Goal: Transaction & Acquisition: Purchase product/service

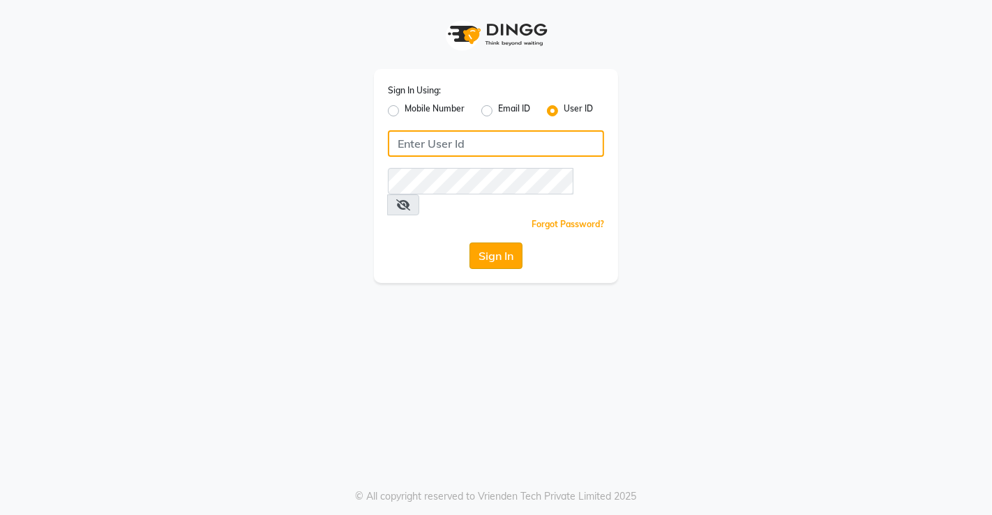
type input "saura123"
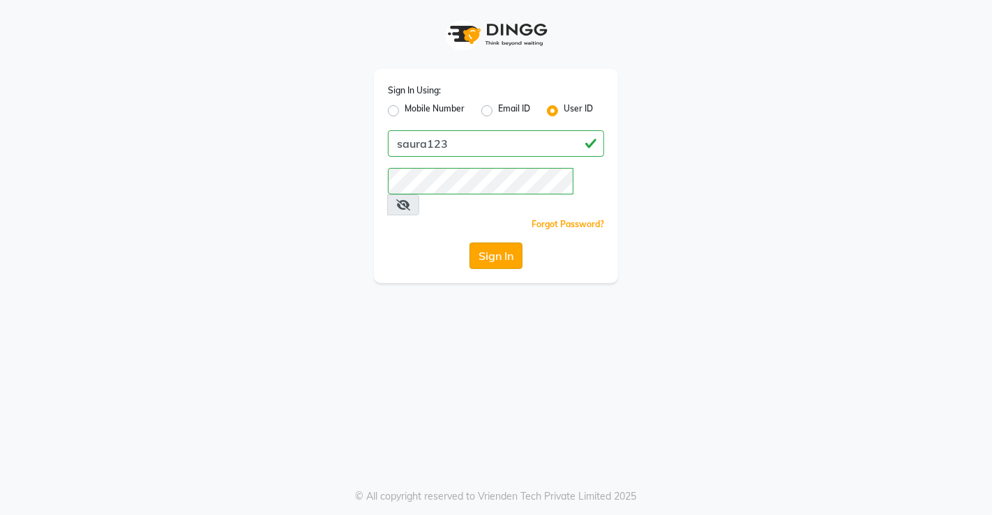
click at [500, 243] on button "Sign In" at bounding box center [495, 256] width 53 height 27
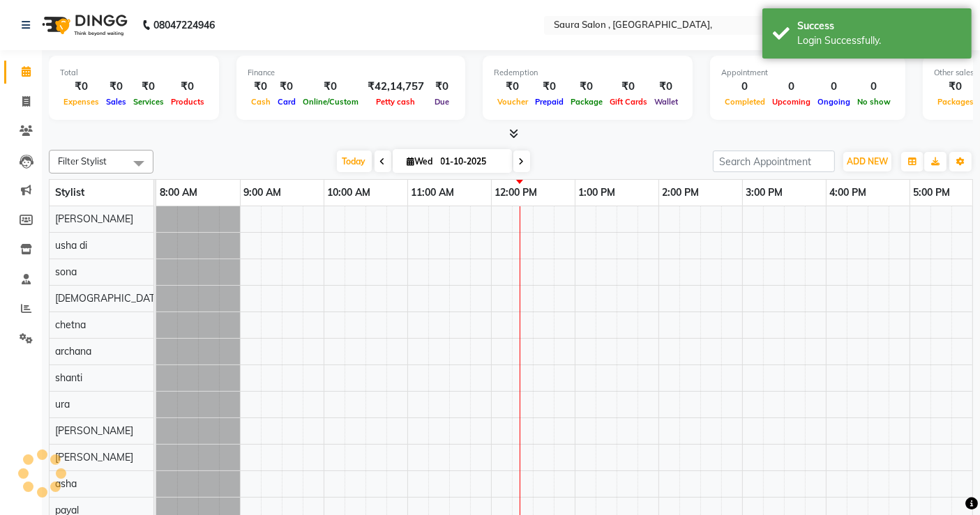
select select "en"
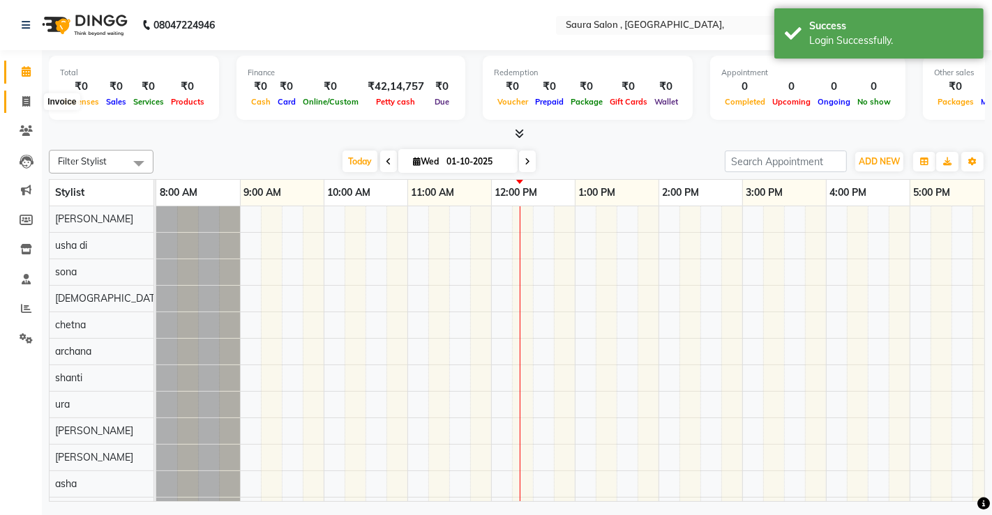
click at [23, 109] on span at bounding box center [26, 102] width 24 height 16
select select "6963"
select select "service"
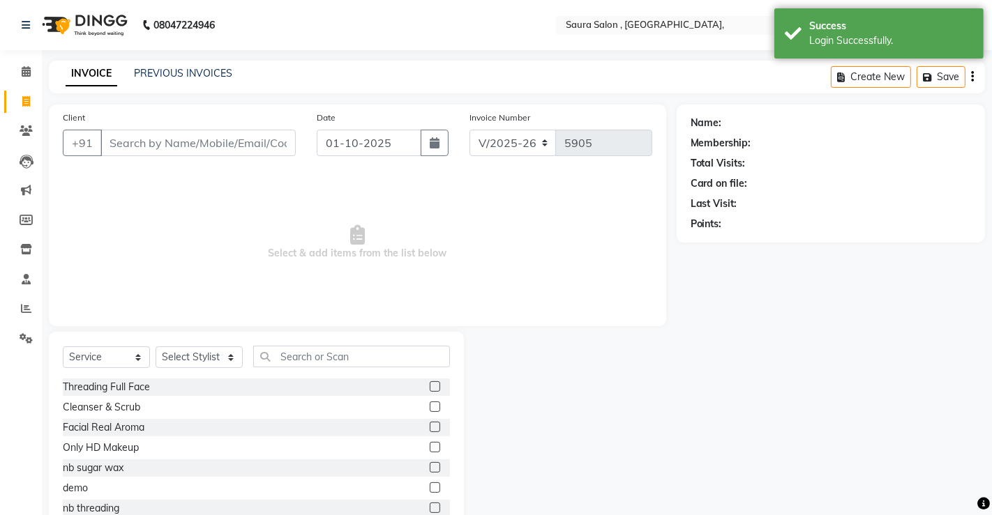
select select "57428"
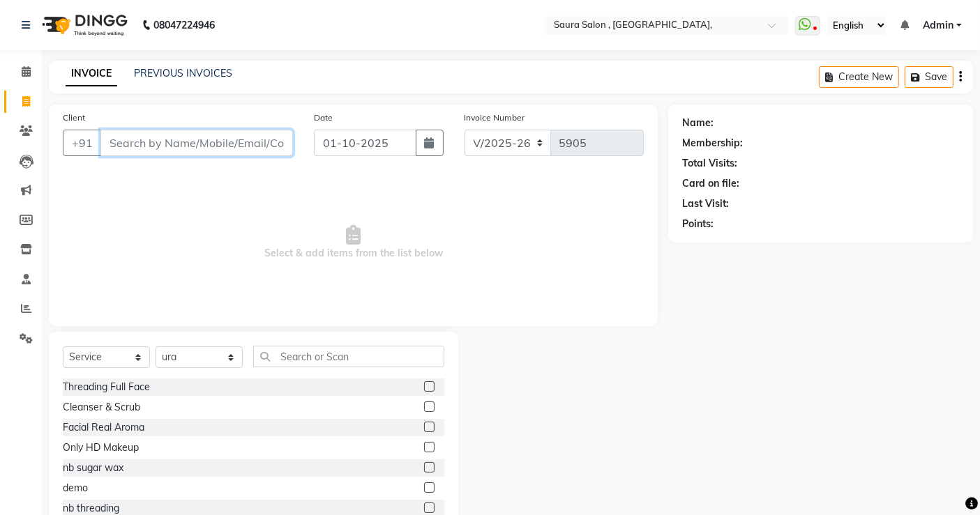
click at [175, 144] on input "Client" at bounding box center [196, 143] width 192 height 27
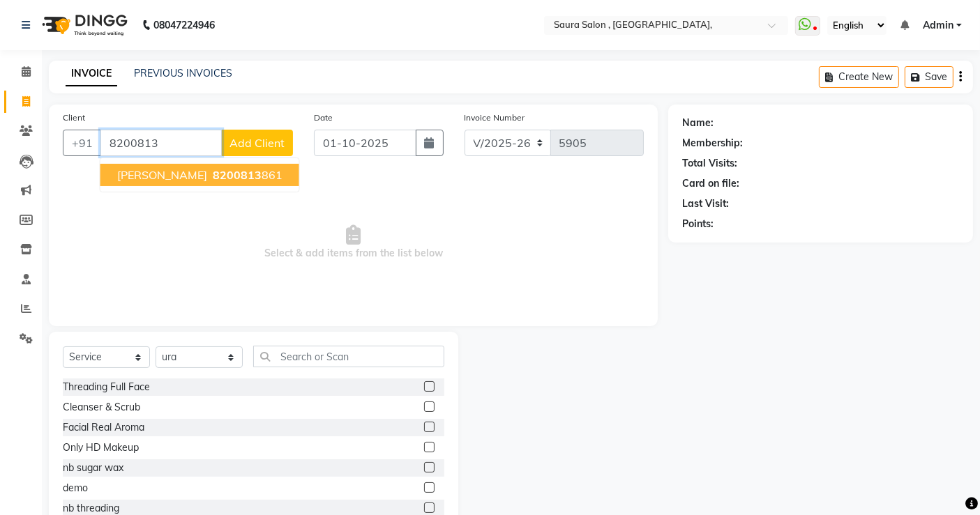
click at [219, 169] on span "8200813" at bounding box center [237, 175] width 49 height 14
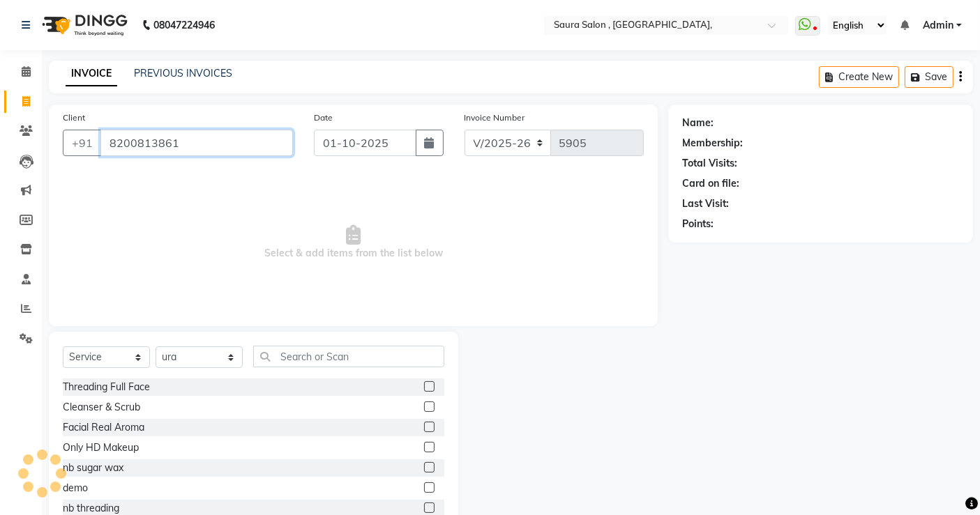
type input "8200813861"
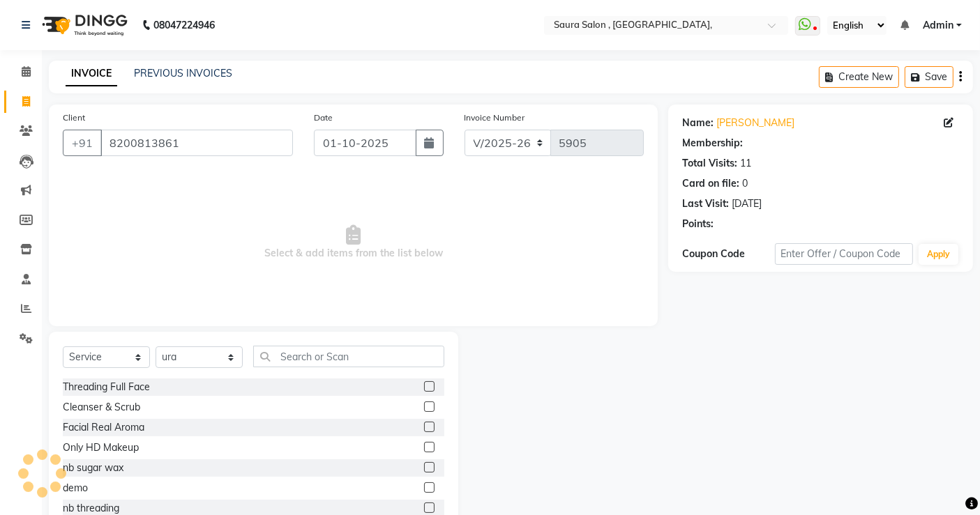
select select "1: Object"
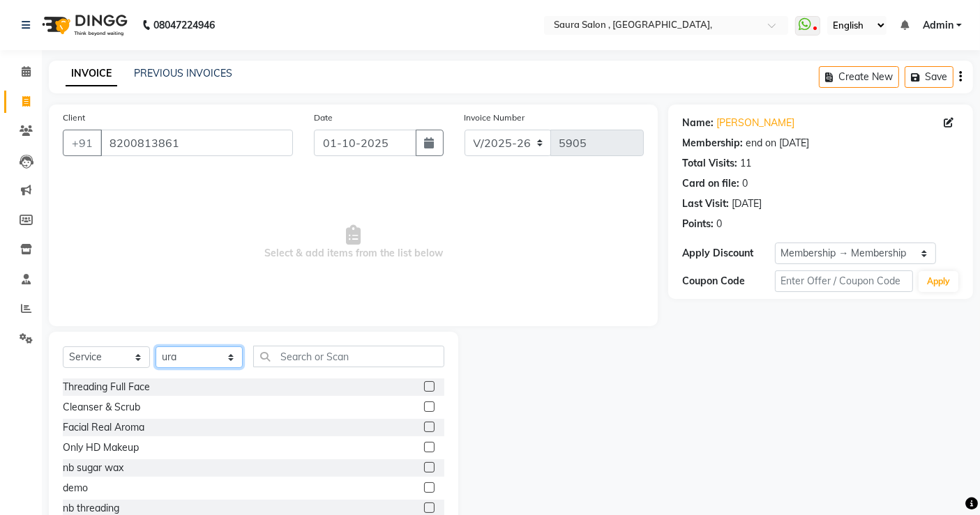
click at [209, 349] on select "Select Stylist archana asha [PERSON_NAME] deepika [PERSON_NAME] [PERSON_NAME] […" at bounding box center [199, 358] width 87 height 22
select select "56810"
click at [156, 347] on select "Select Stylist archana asha [PERSON_NAME] deepika [PERSON_NAME] [PERSON_NAME] […" at bounding box center [199, 358] width 87 height 22
click at [365, 365] on input "text" at bounding box center [348, 357] width 191 height 22
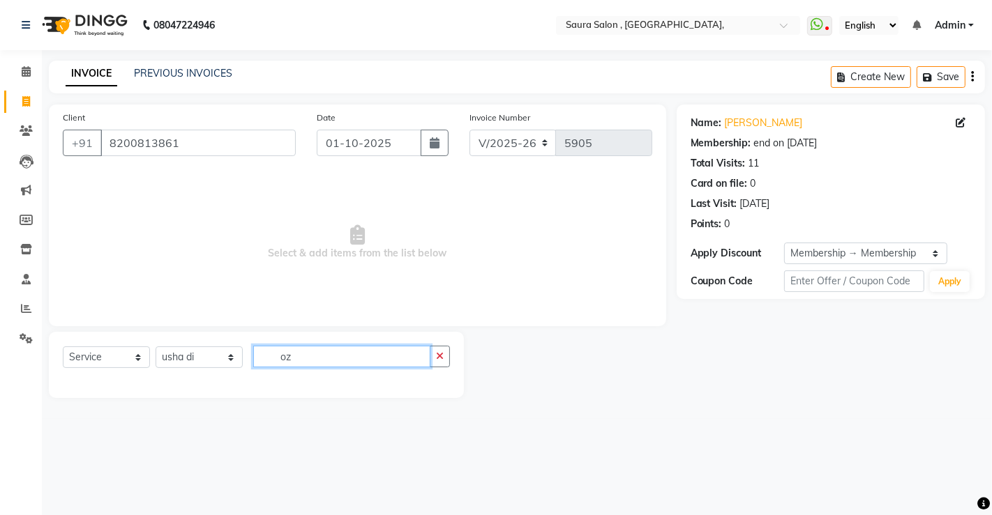
type input "o"
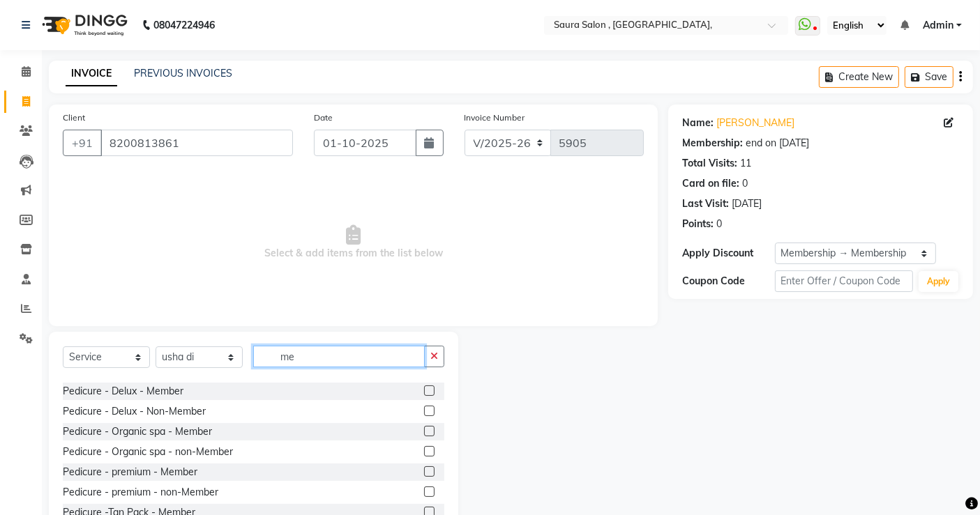
scroll to position [396, 0]
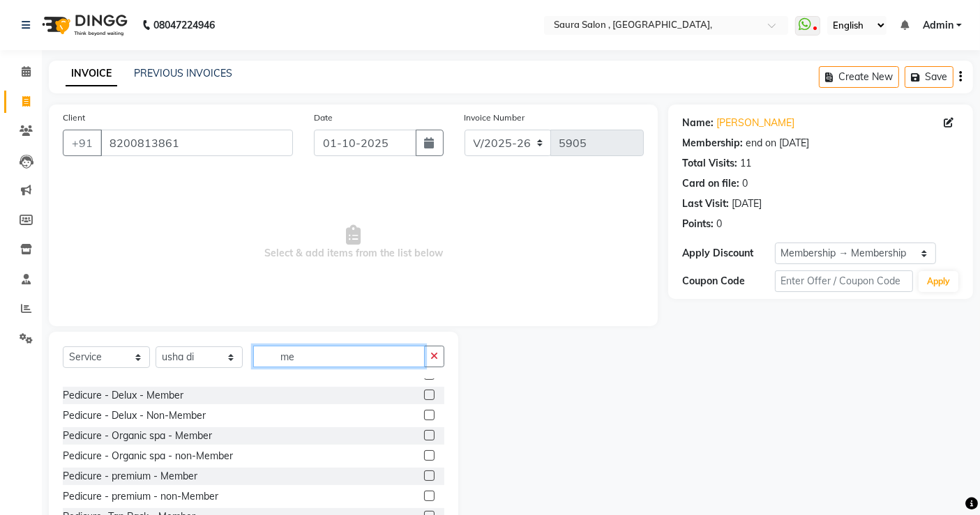
type input "me"
click at [424, 433] on label at bounding box center [429, 435] width 10 height 10
click at [424, 433] on input "checkbox" at bounding box center [428, 436] width 9 height 9
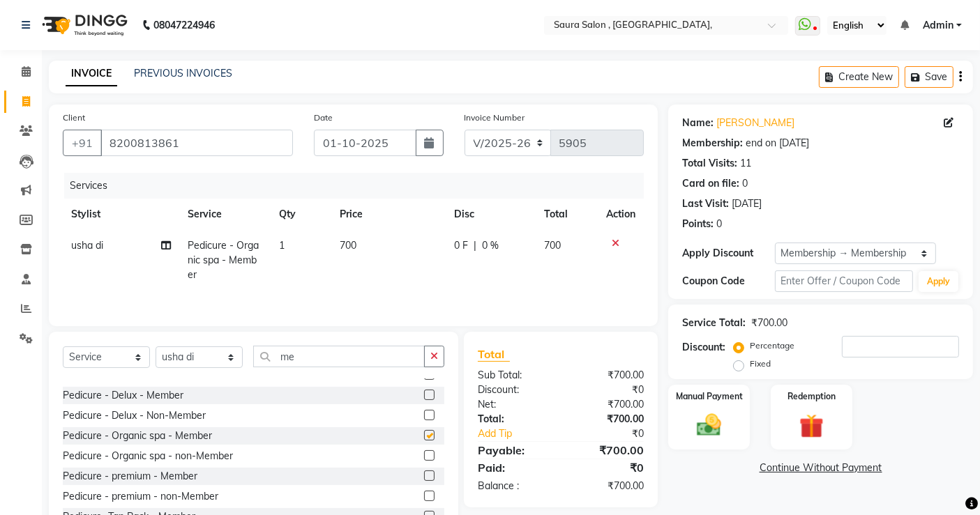
checkbox input "false"
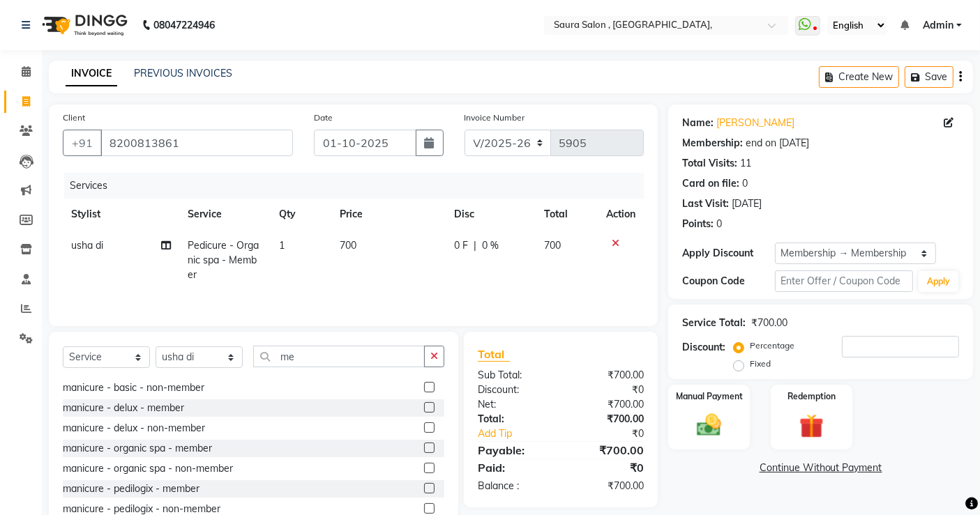
scroll to position [137, 0]
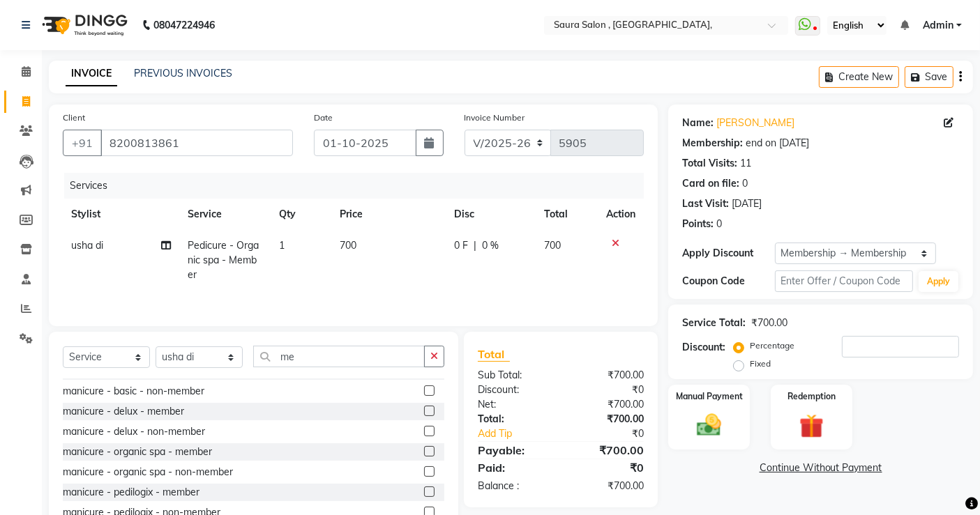
click at [424, 453] on label at bounding box center [429, 451] width 10 height 10
click at [424, 453] on input "checkbox" at bounding box center [428, 452] width 9 height 9
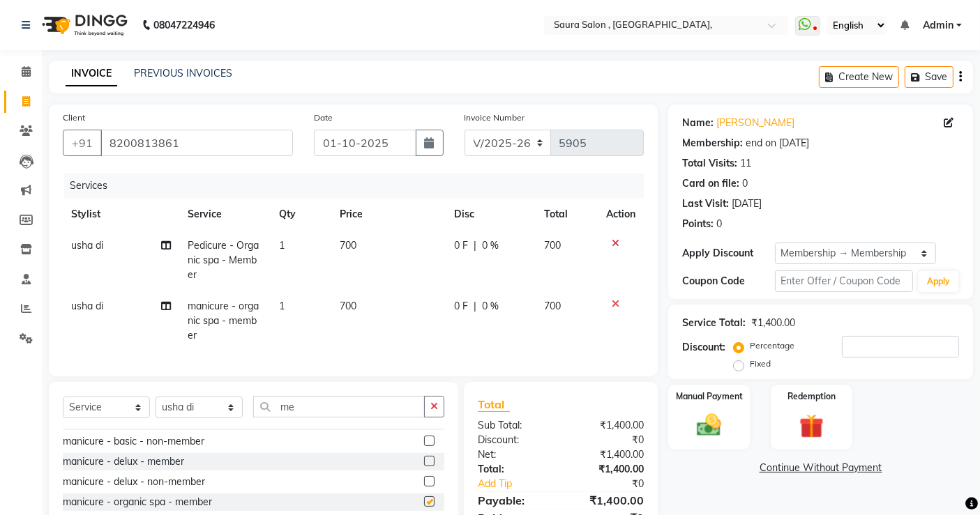
checkbox input "false"
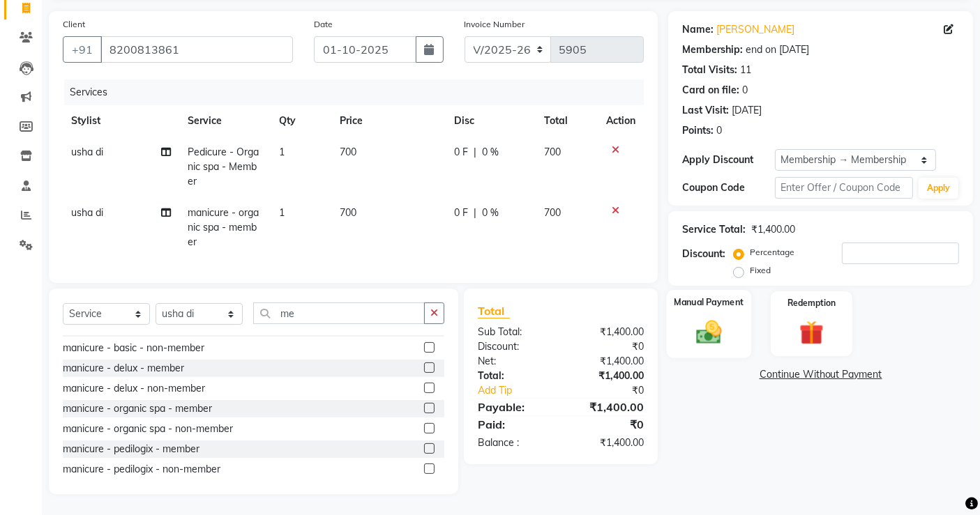
click at [711, 320] on img at bounding box center [709, 331] width 42 height 29
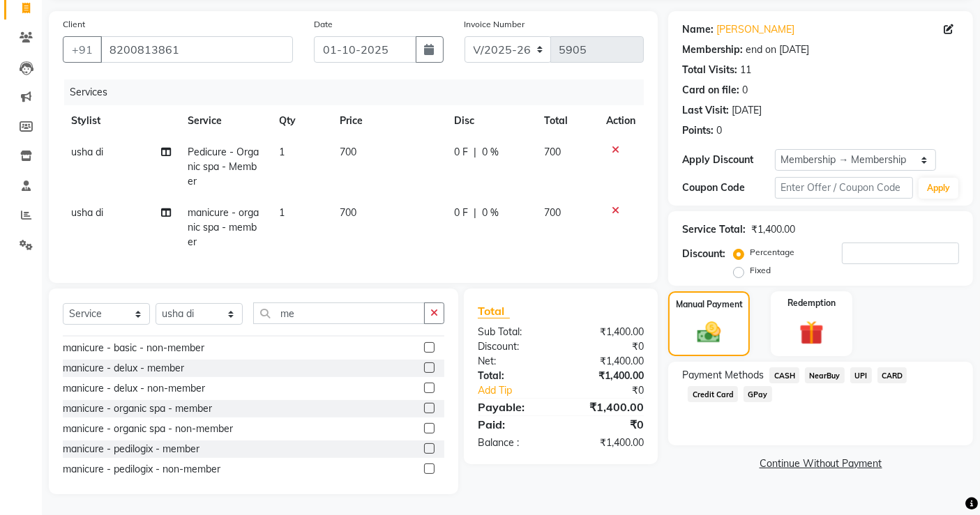
click at [785, 368] on span "CASH" at bounding box center [784, 376] width 30 height 16
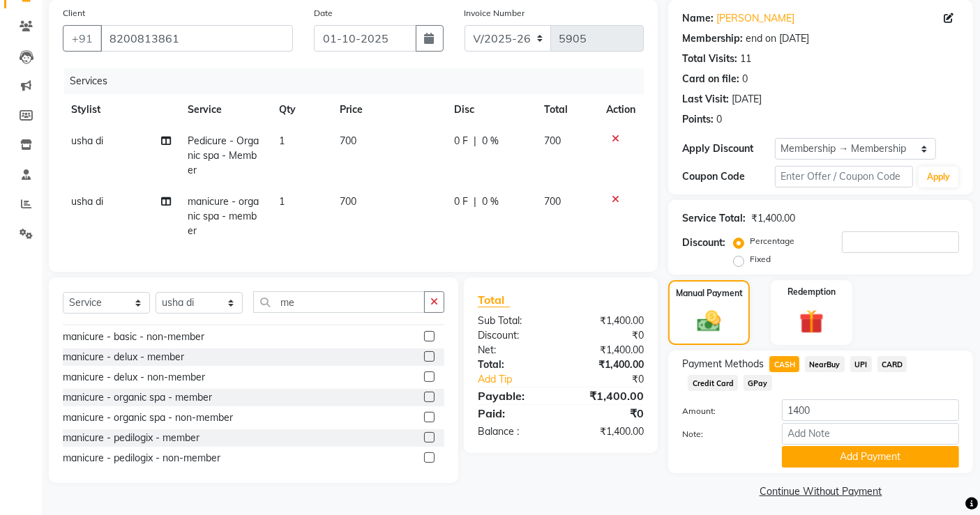
scroll to position [112, 0]
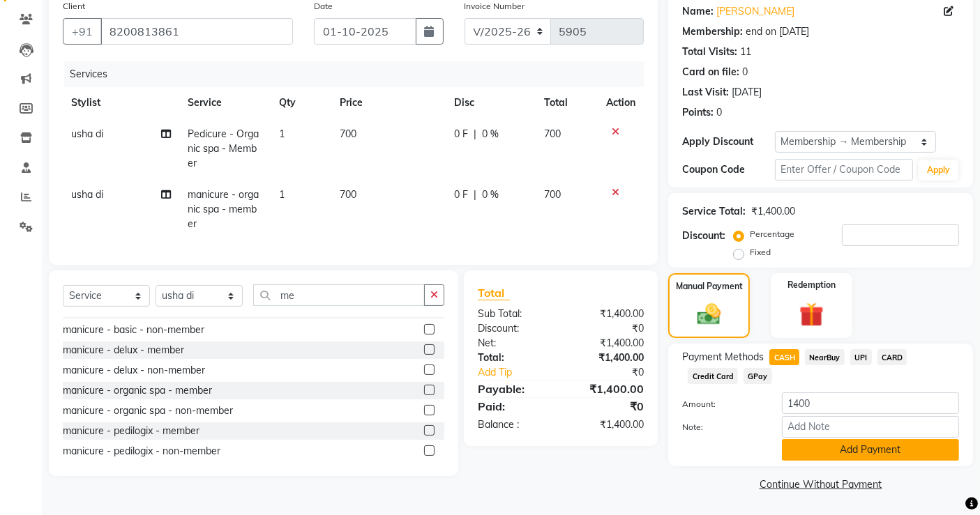
click at [808, 453] on button "Add Payment" at bounding box center [870, 450] width 177 height 22
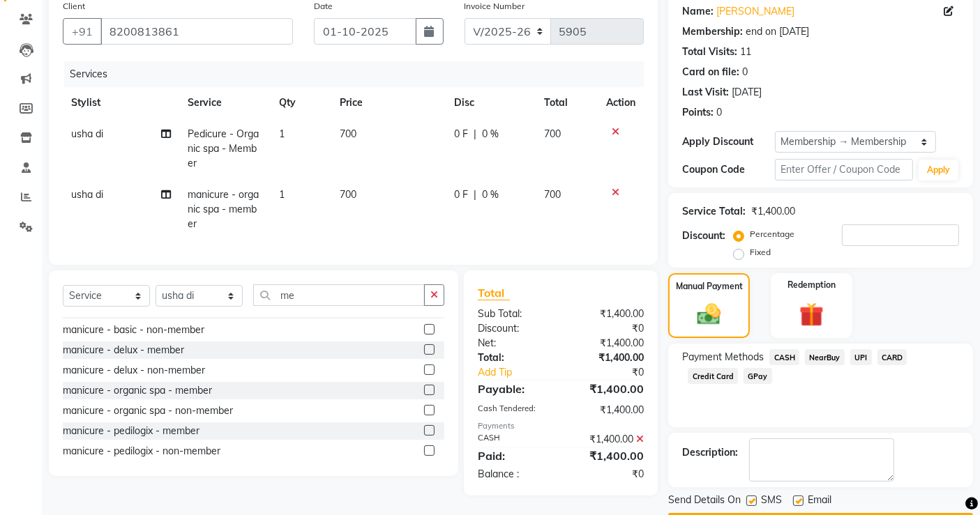
scroll to position [151, 0]
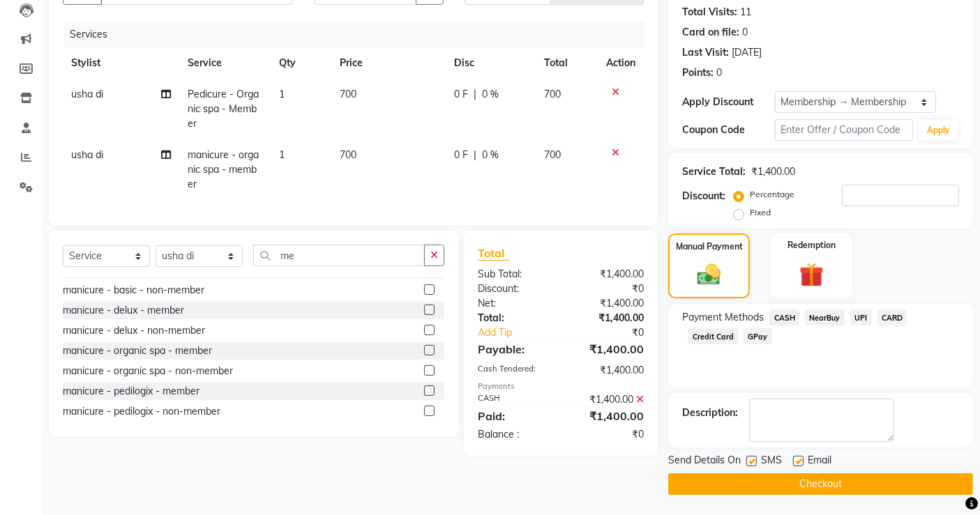
click at [830, 487] on button "Checkout" at bounding box center [820, 485] width 305 height 22
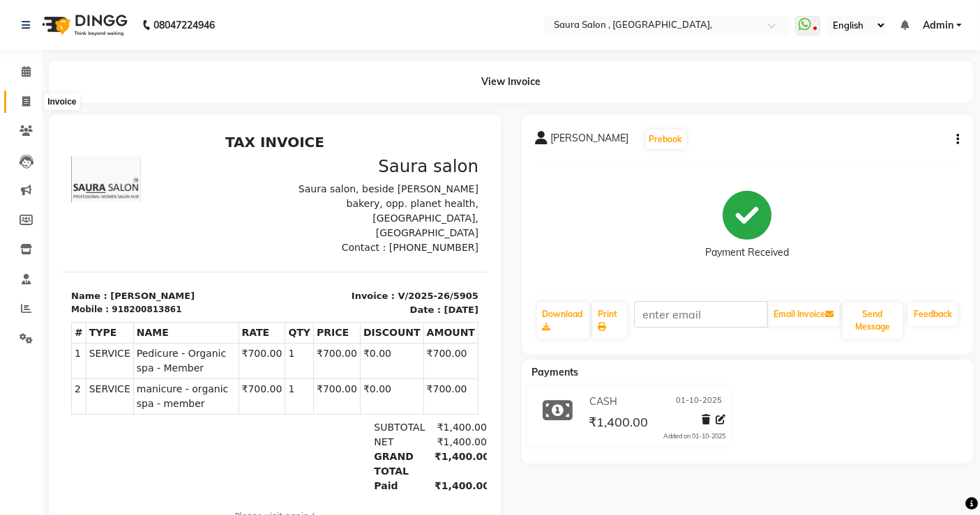
click at [20, 94] on span at bounding box center [26, 102] width 24 height 16
select select "6963"
select select "service"
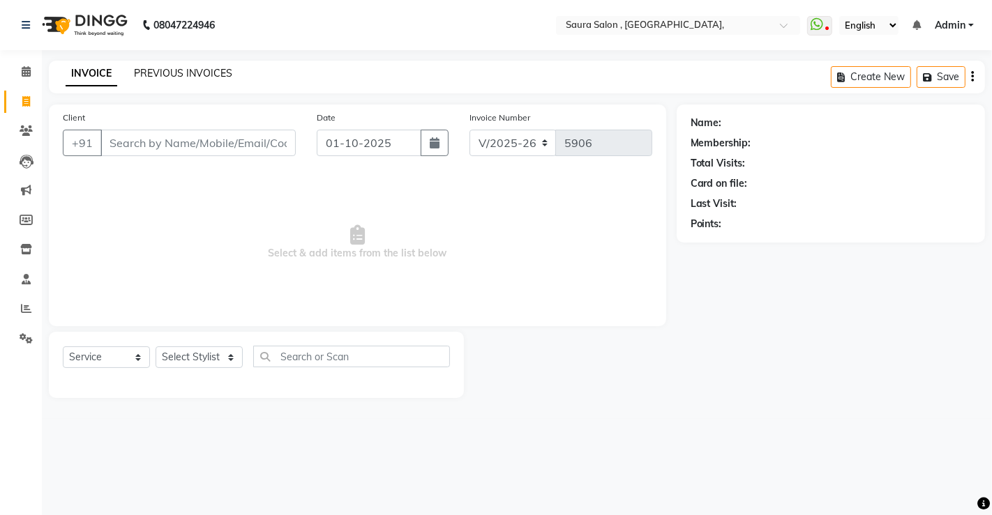
select select "57428"
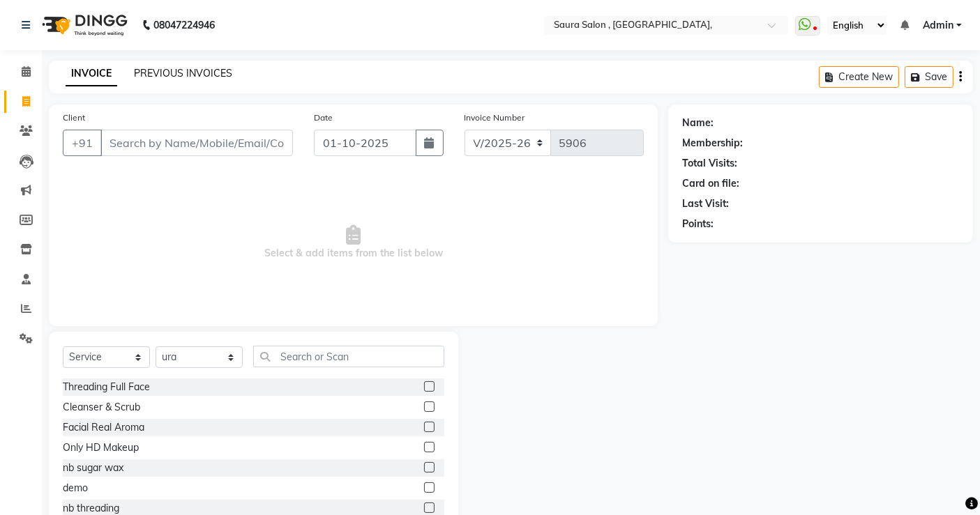
click at [202, 72] on link "PREVIOUS INVOICES" at bounding box center [183, 73] width 98 height 13
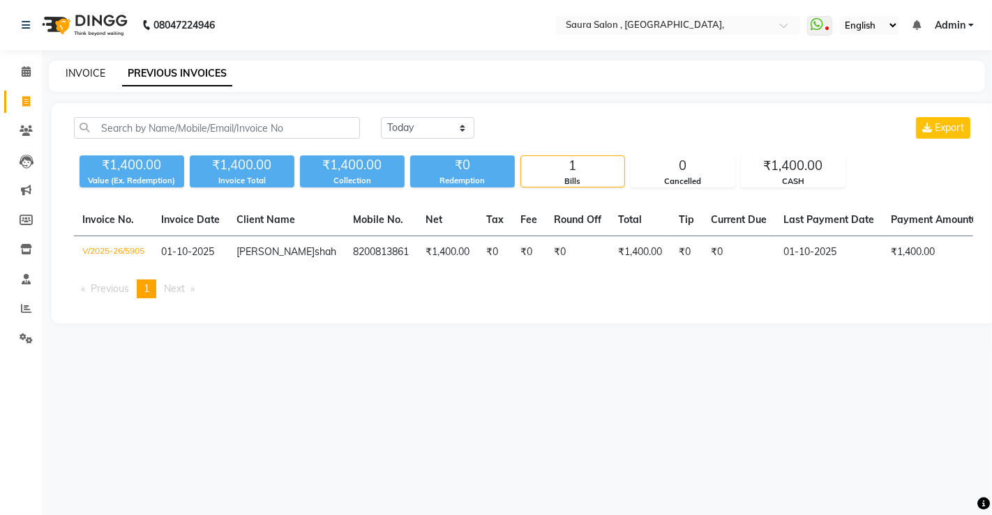
click at [80, 73] on link "INVOICE" at bounding box center [86, 73] width 40 height 13
select select "service"
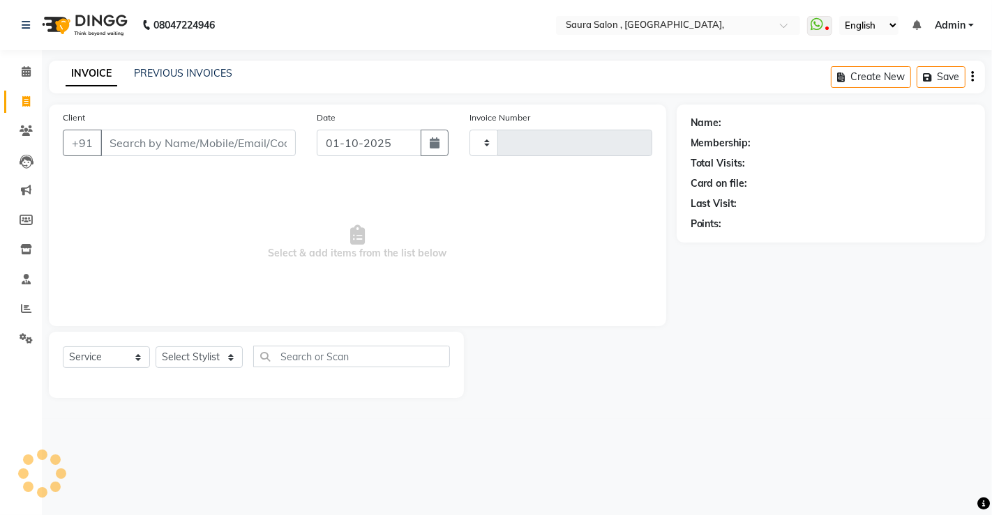
type input "5906"
select select "6963"
select select "57428"
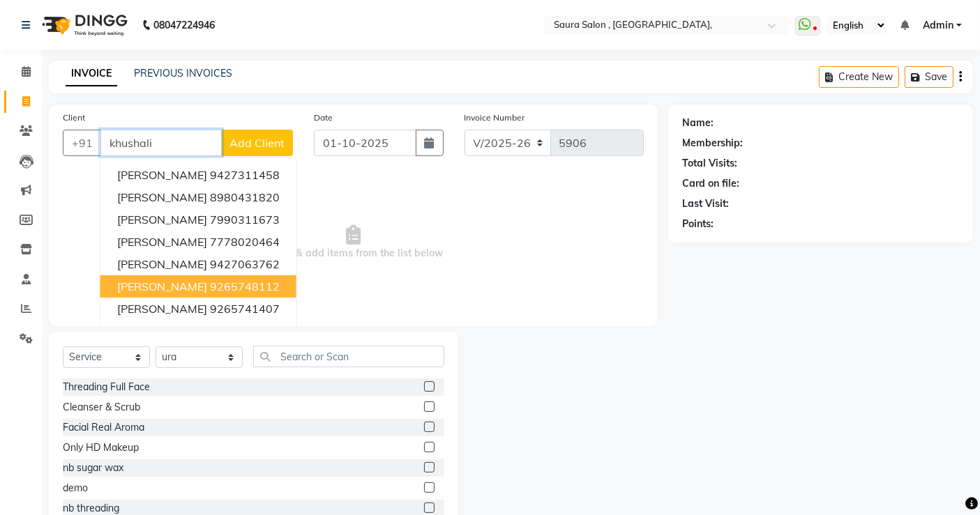
click at [223, 289] on ngb-highlight "9265748112" at bounding box center [245, 287] width 70 height 14
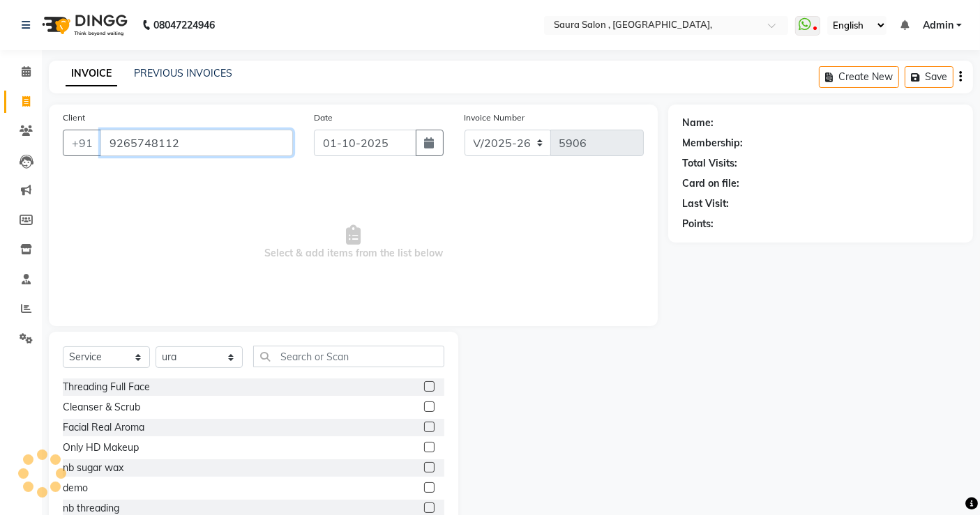
type input "9265748112"
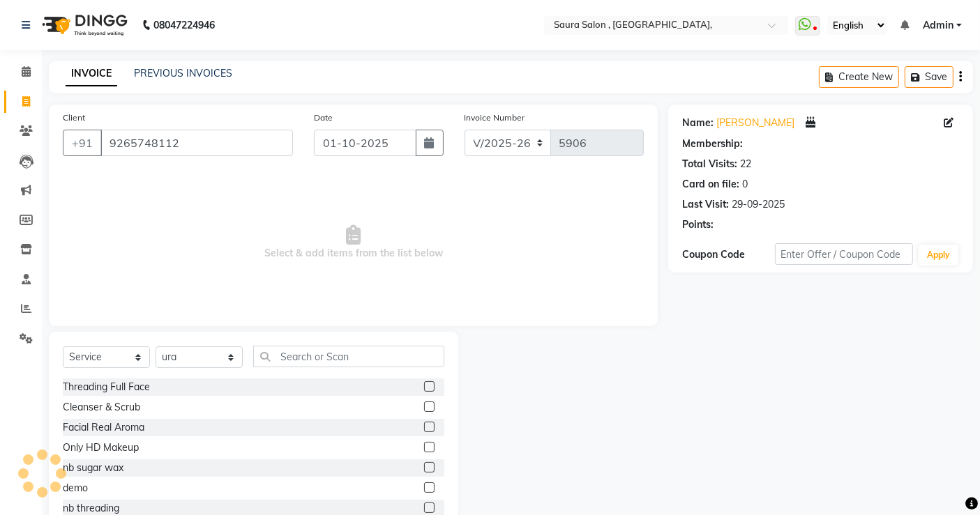
select select "1: Object"
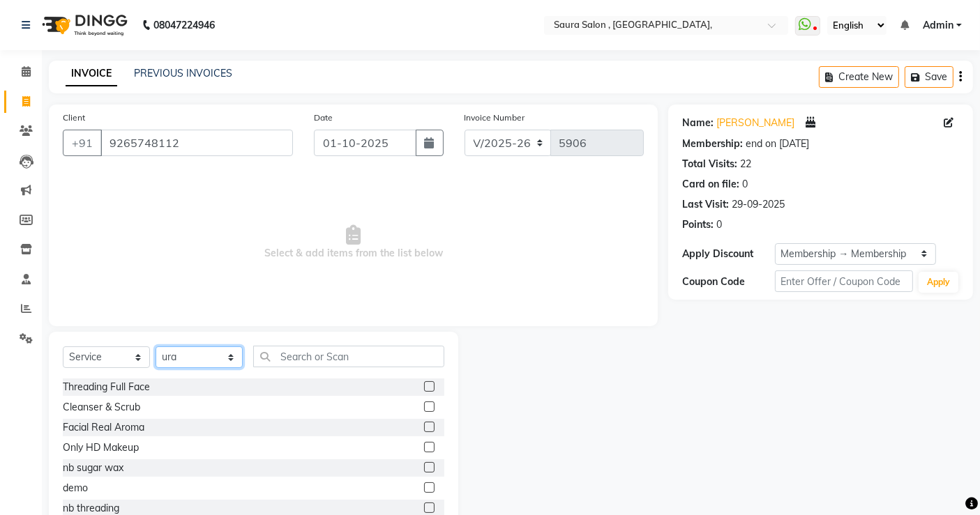
click at [213, 358] on select "Select Stylist archana asha [PERSON_NAME] deepika [PERSON_NAME] [PERSON_NAME] […" at bounding box center [199, 358] width 87 height 22
select select "72512"
click at [156, 347] on select "Select Stylist archana asha [PERSON_NAME] deepika [PERSON_NAME] [PERSON_NAME] […" at bounding box center [199, 358] width 87 height 22
drag, startPoint x: 336, startPoint y: 340, endPoint x: 333, endPoint y: 354, distance: 13.7
click at [333, 354] on div "Select Service Product Membership Package Voucher Prepaid Gift Card Select Styl…" at bounding box center [253, 435] width 409 height 206
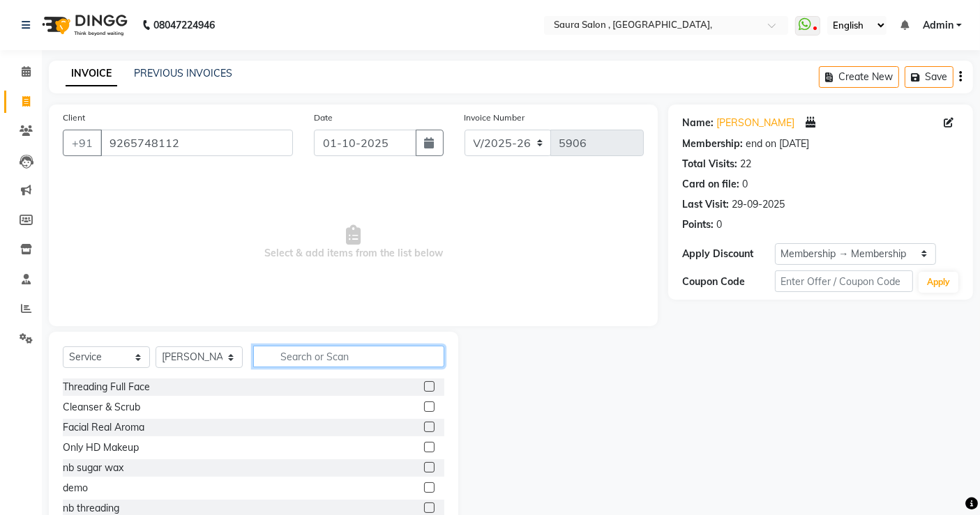
click at [333, 354] on input "text" at bounding box center [348, 357] width 191 height 22
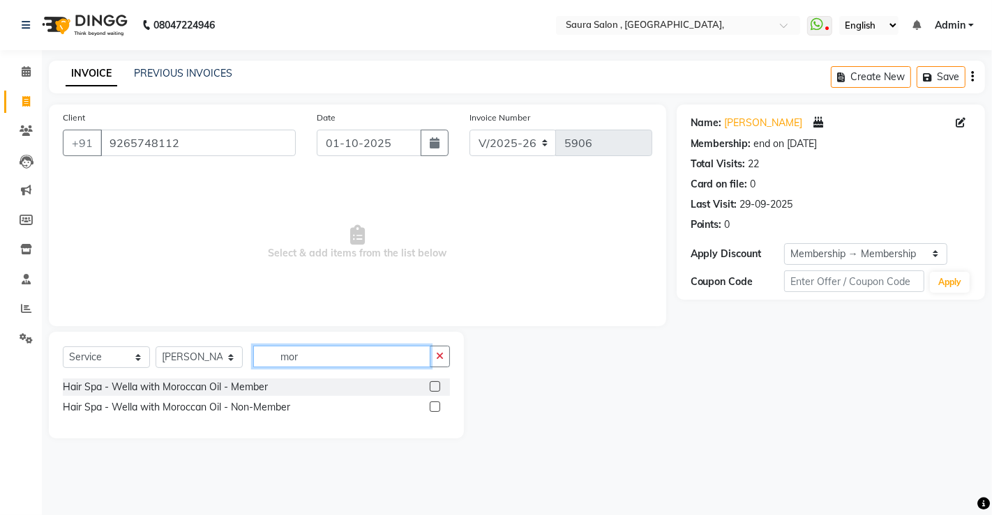
type input "mor"
click at [434, 384] on label at bounding box center [435, 386] width 10 height 10
click at [434, 384] on input "checkbox" at bounding box center [434, 387] width 9 height 9
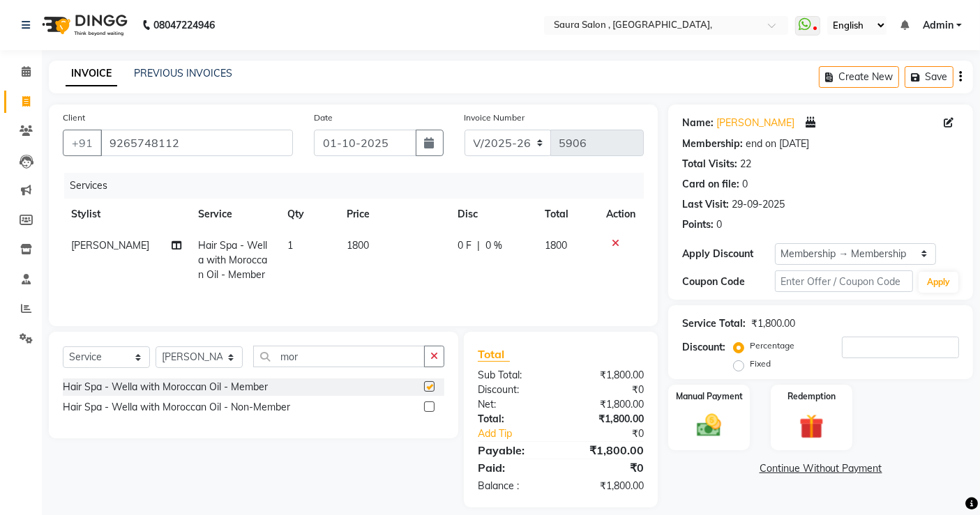
checkbox input "false"
click at [852, 338] on input "number" at bounding box center [900, 348] width 117 height 22
type input "50"
click at [696, 400] on label "Manual Payment" at bounding box center [709, 396] width 70 height 13
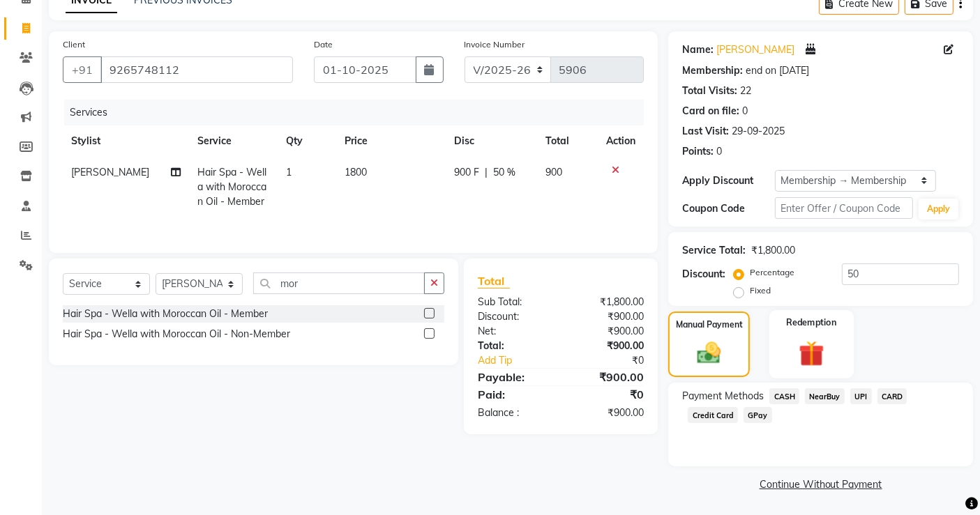
scroll to position [73, 0]
click at [858, 399] on span "UPI" at bounding box center [861, 396] width 22 height 16
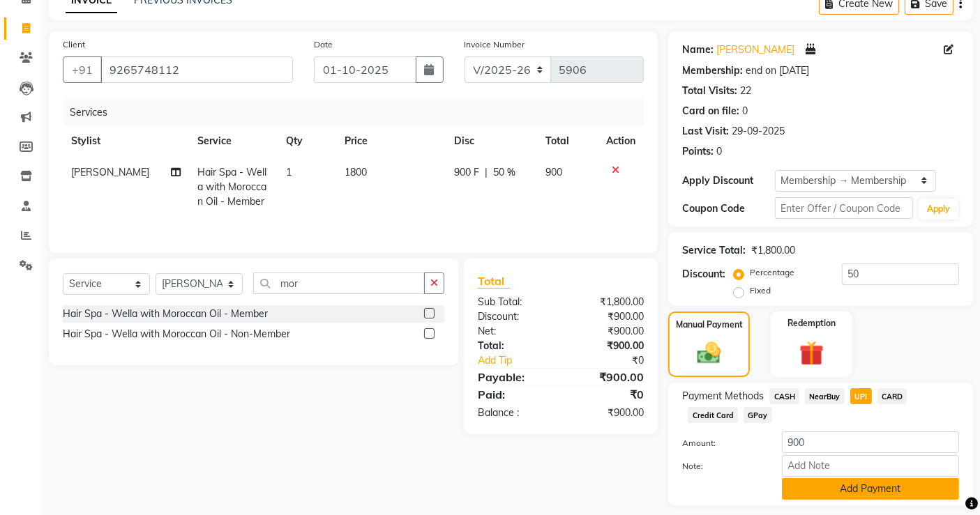
click at [851, 481] on button "Add Payment" at bounding box center [870, 489] width 177 height 22
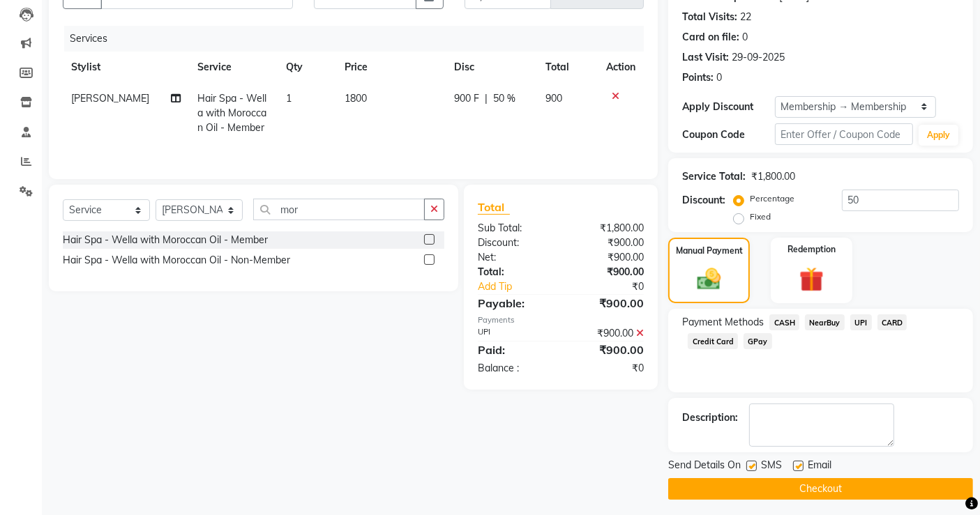
scroll to position [152, 0]
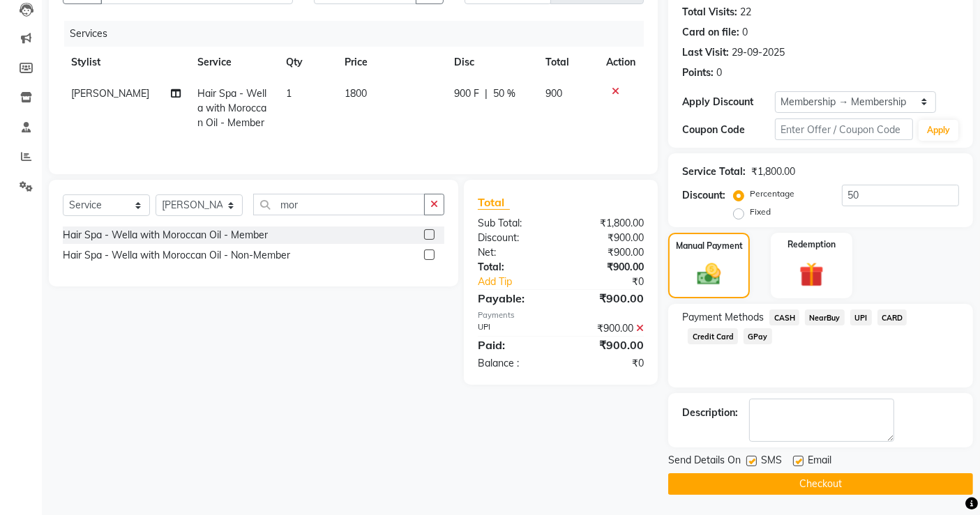
click at [856, 482] on button "Checkout" at bounding box center [820, 485] width 305 height 22
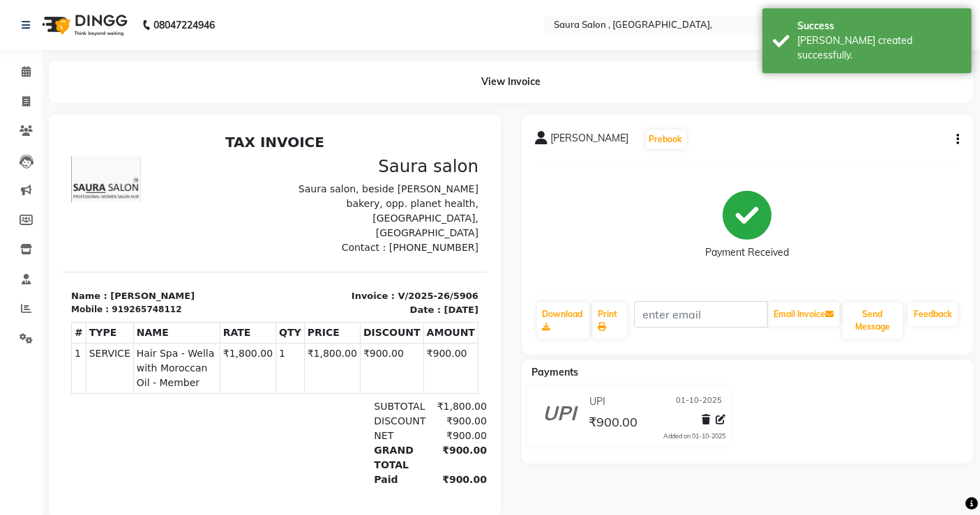
click at [14, 86] on li "Calendar" at bounding box center [21, 72] width 42 height 30
click at [17, 98] on span at bounding box center [26, 102] width 24 height 16
select select "service"
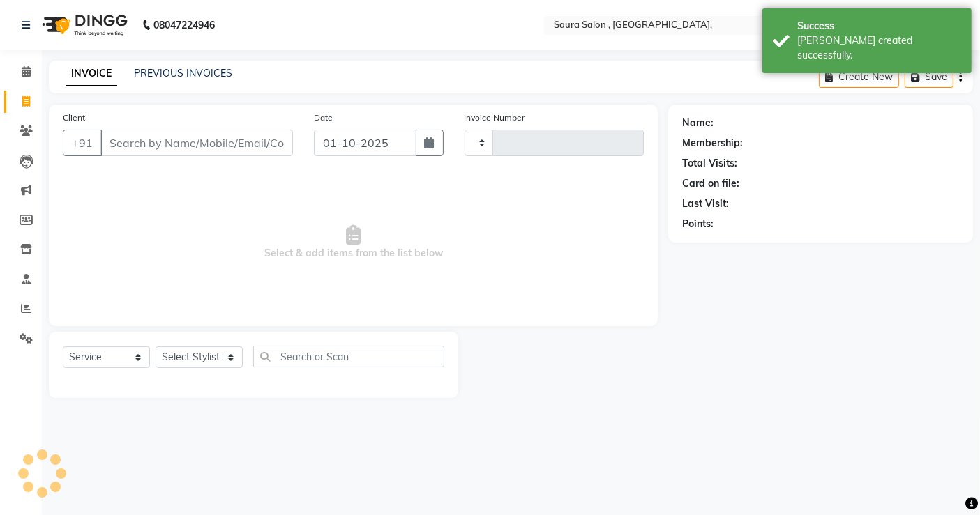
type input "5907"
select select "6963"
select select "57428"
